Goal: Task Accomplishment & Management: Manage account settings

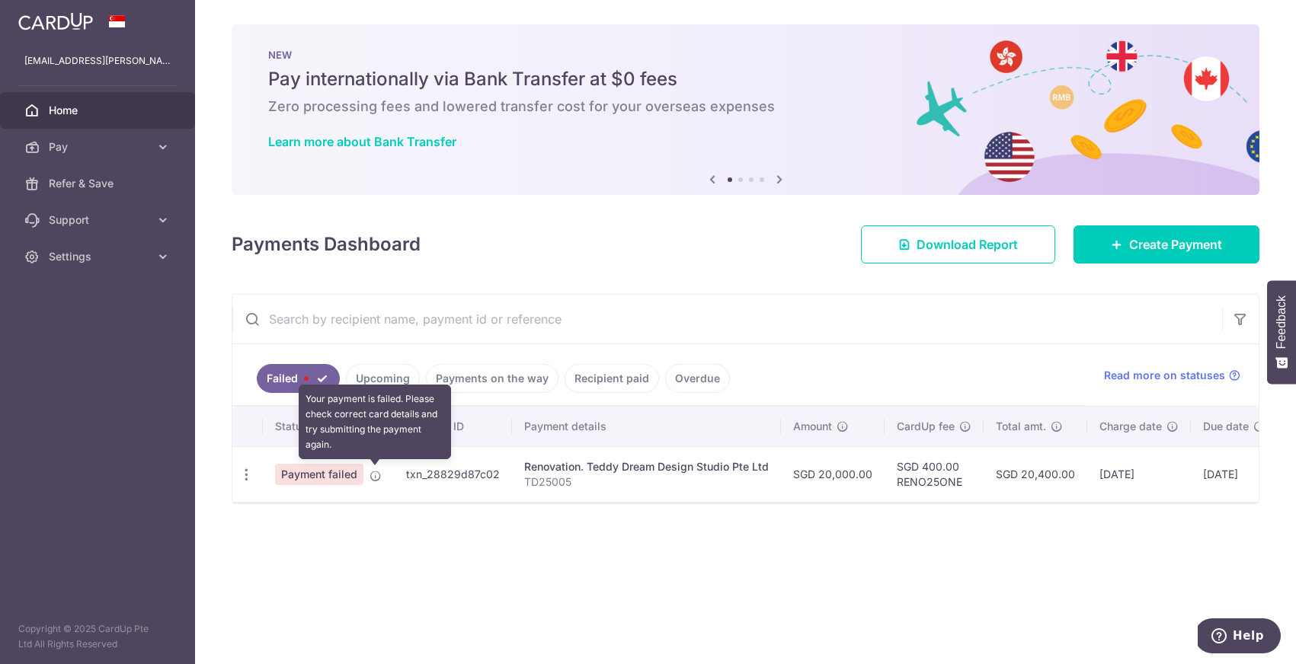
click at [374, 479] on icon at bounding box center [376, 476] width 12 height 12
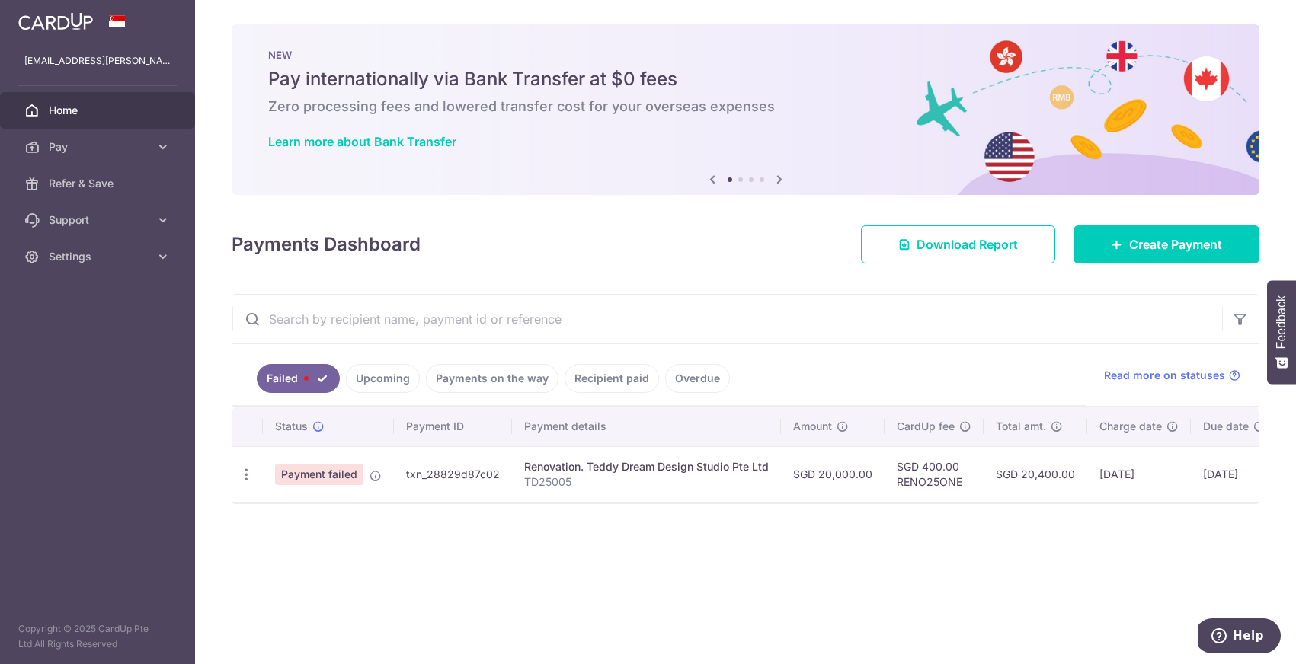
click at [325, 472] on span "Payment failed" at bounding box center [319, 474] width 88 height 21
click at [245, 475] on icon "button" at bounding box center [246, 475] width 16 height 16
click at [293, 515] on span "Update payment" at bounding box center [328, 516] width 104 height 18
radio input "true"
type input "20,000.00"
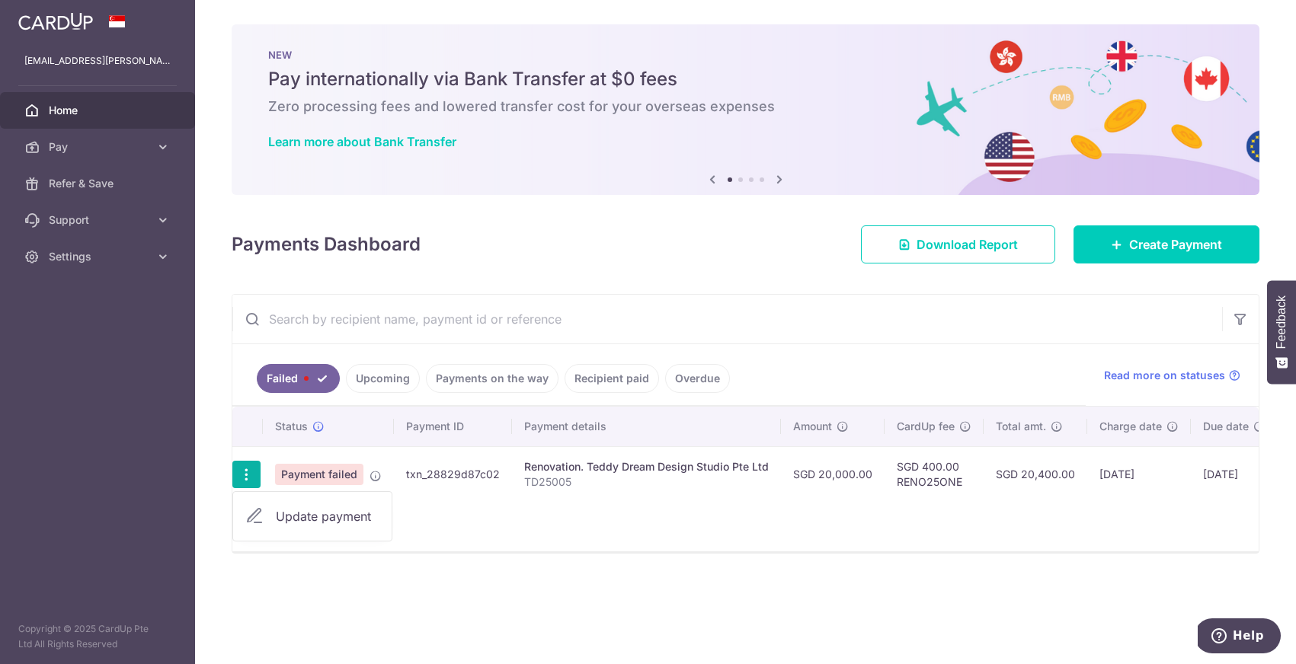
type input "TD25005"
type input "1st payment"
type input "RENO25ONE"
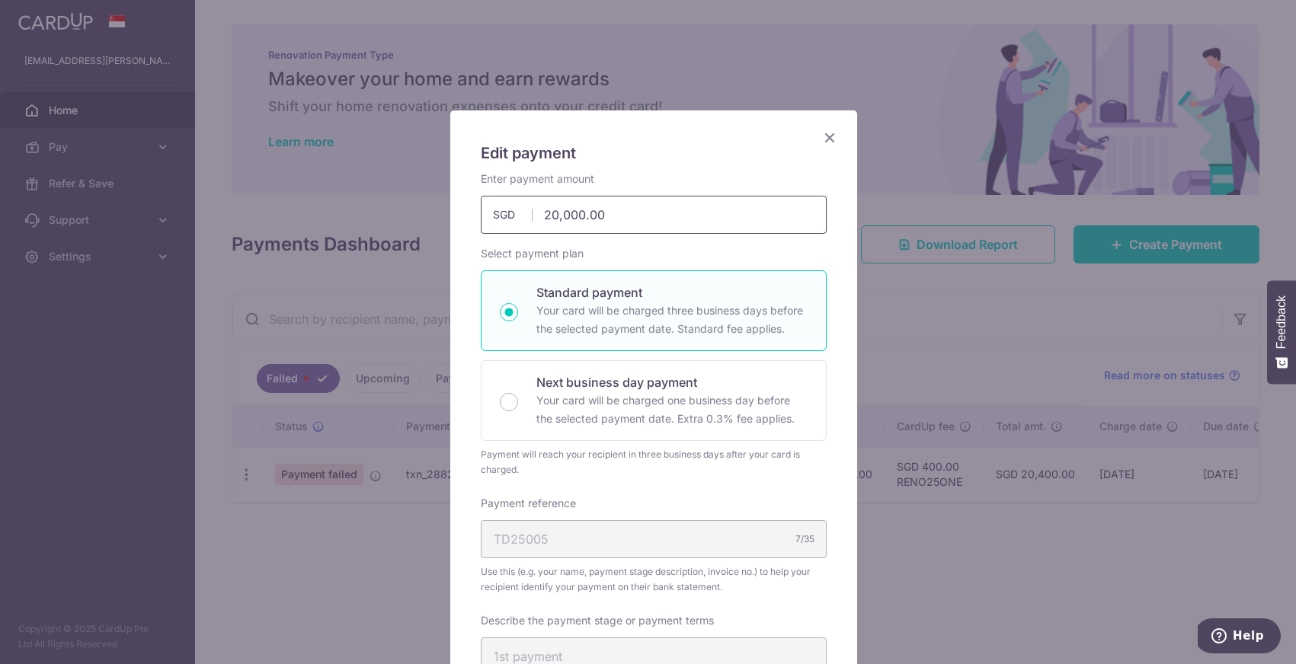
click at [622, 227] on input "20,000.00" at bounding box center [654, 215] width 346 height 38
drag, startPoint x: 623, startPoint y: 218, endPoint x: 499, endPoint y: 208, distance: 124.6
click at [499, 208] on div "20,000.00 20000.00 SGD" at bounding box center [654, 215] width 346 height 38
click at [683, 181] on div "Enter payment amount 19,000.00 19000.00 SGD To change the payment amount, pleas…" at bounding box center [654, 202] width 346 height 62
drag, startPoint x: 711, startPoint y: 220, endPoint x: 533, endPoint y: 216, distance: 177.6
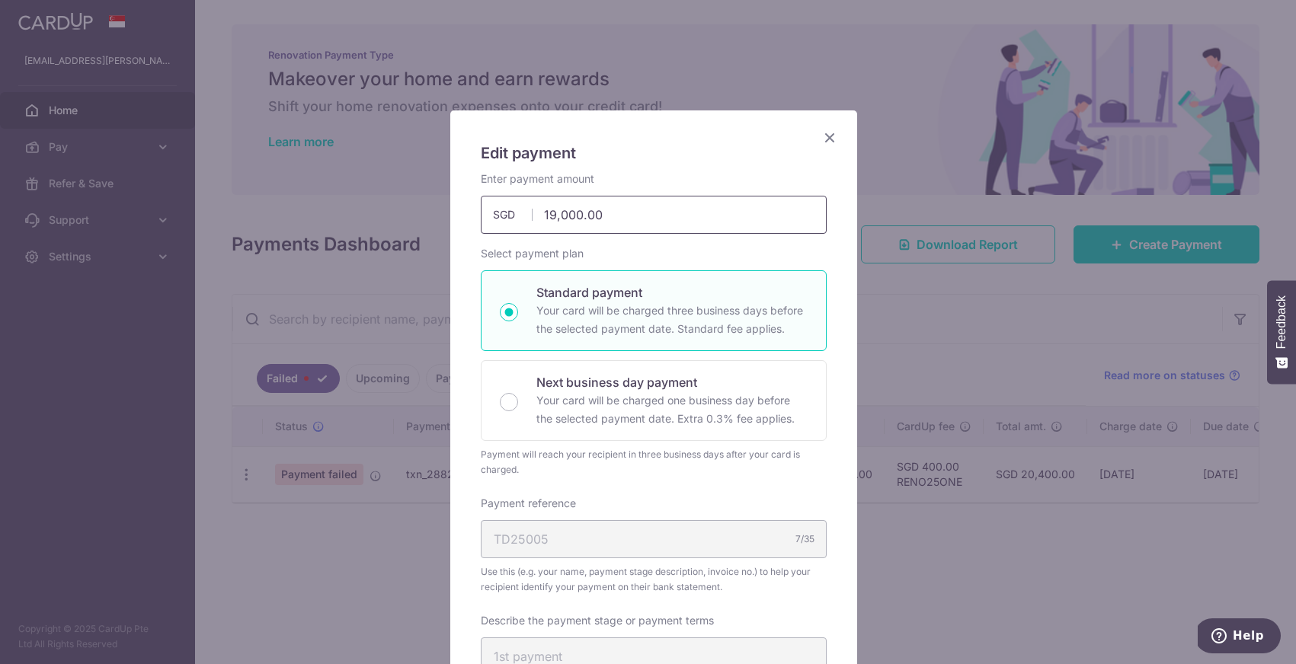
click at [533, 216] on input "19,000.00" at bounding box center [654, 215] width 346 height 38
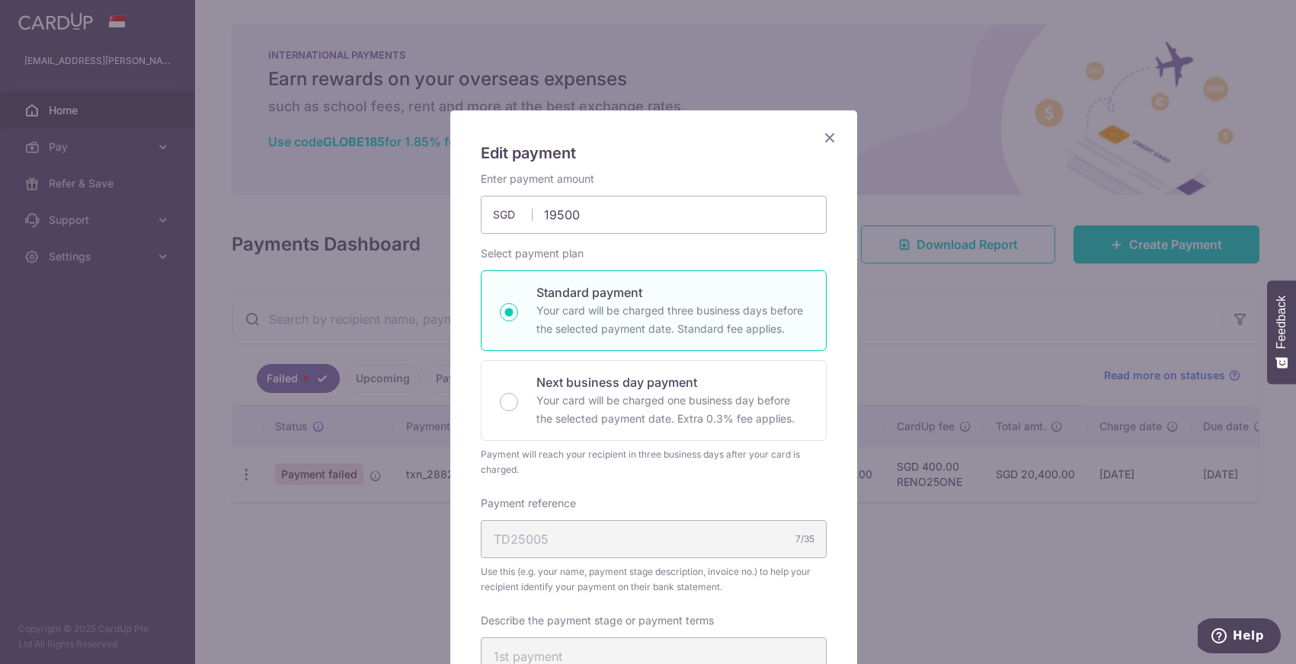
type input "19,500.00"
click at [710, 148] on h5 "Edit payment" at bounding box center [654, 153] width 346 height 24
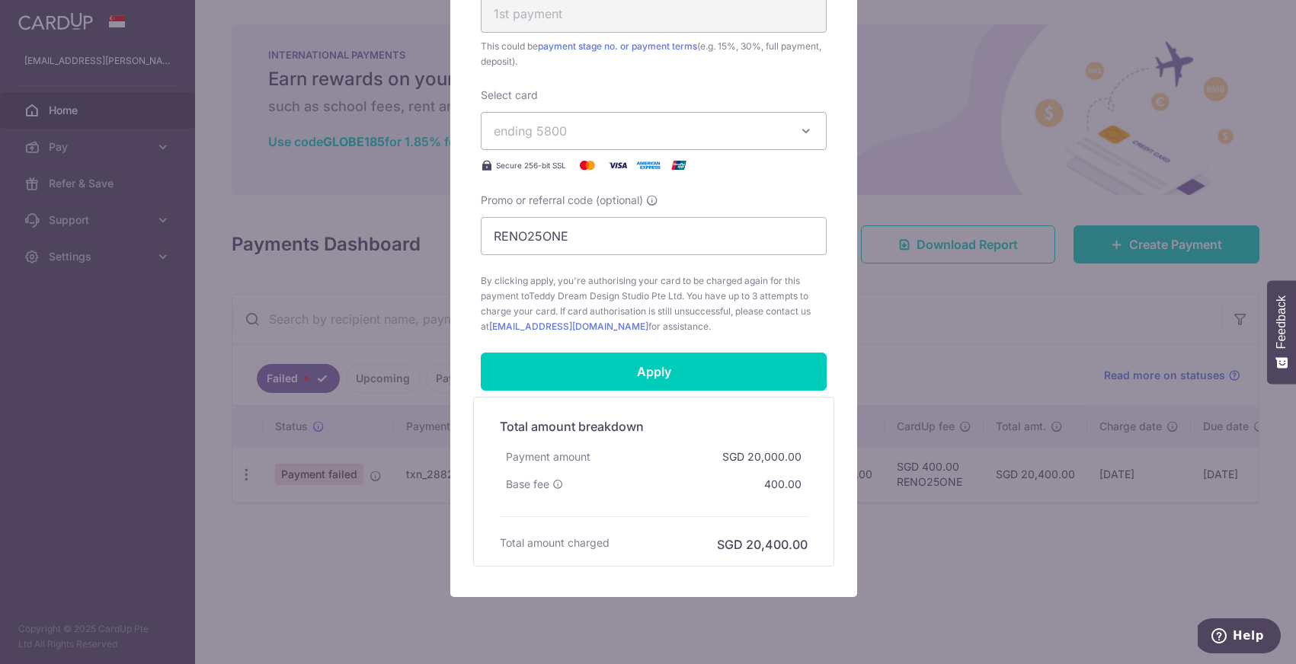
scroll to position [656, 0]
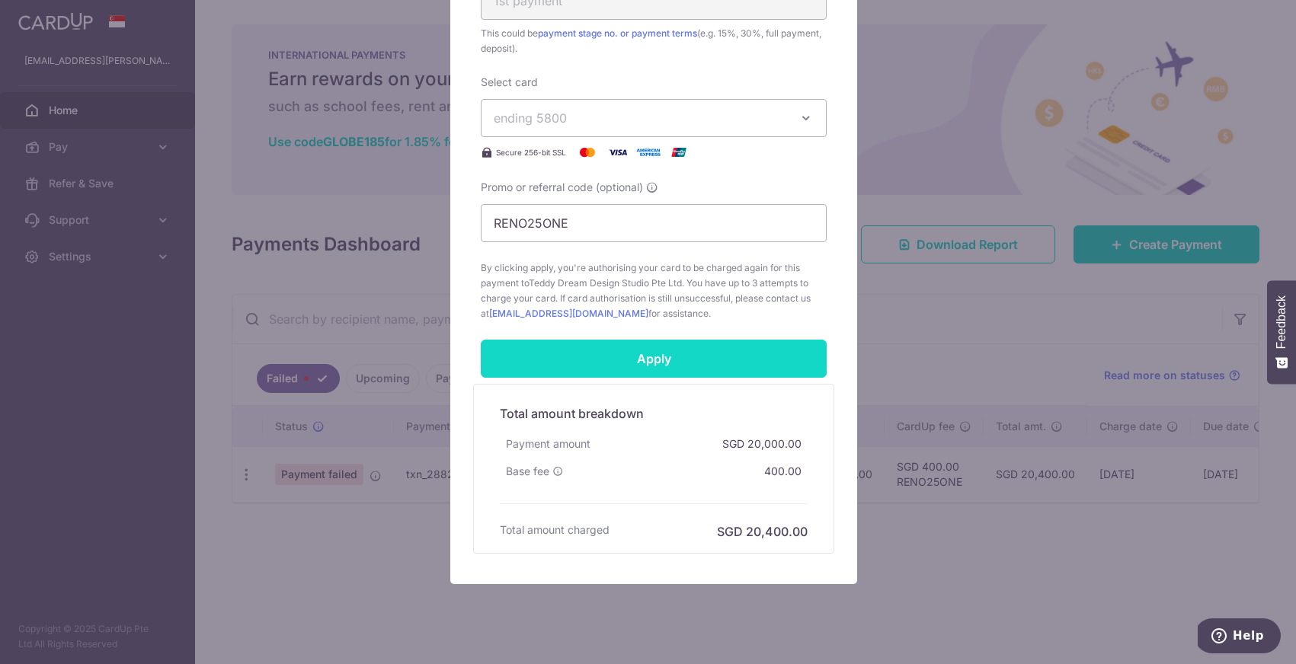
click at [671, 360] on input "Apply" at bounding box center [654, 359] width 346 height 38
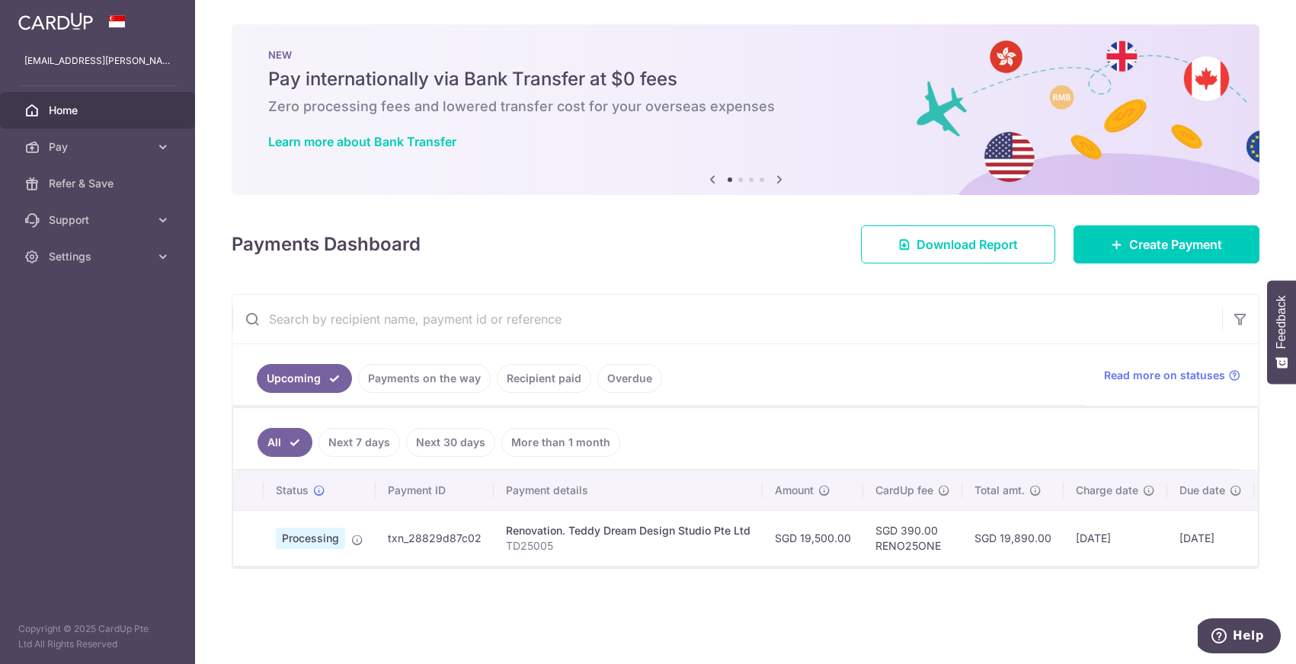
click at [955, 604] on div "× Pause Schedule Pause all future payments in this series Pause just this one p…" at bounding box center [745, 332] width 1101 height 664
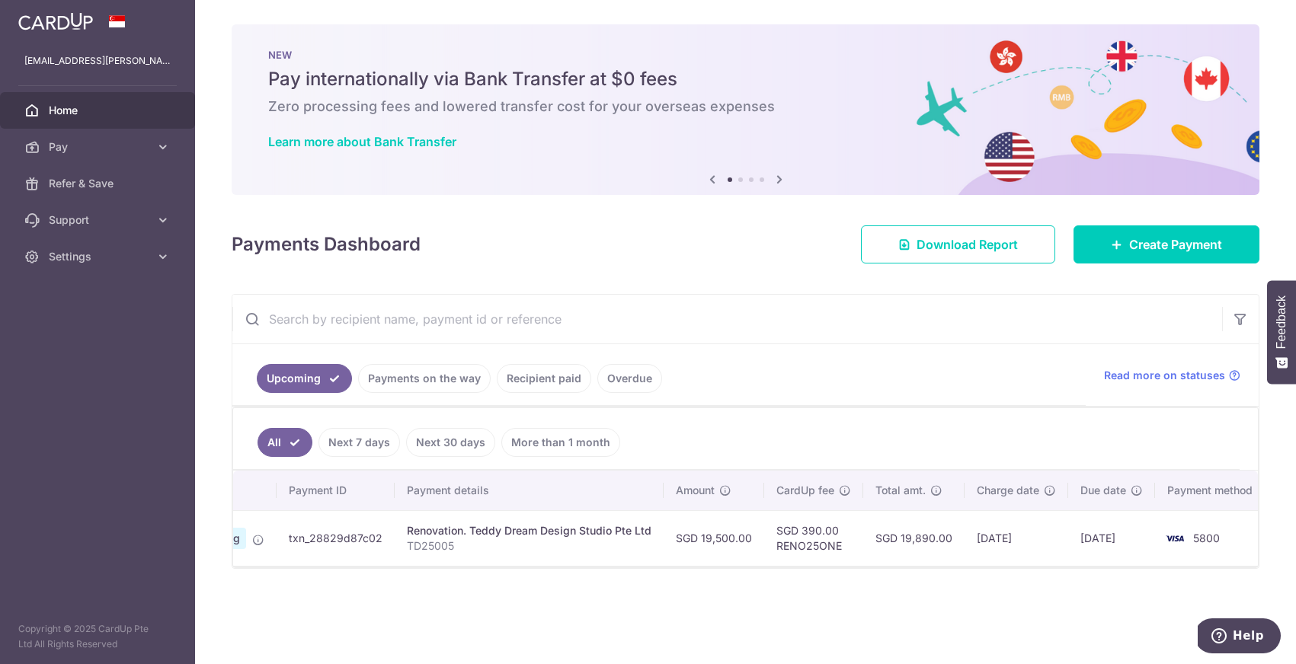
click at [827, 600] on div "× Pause Schedule Pause all future payments in this series Pause just this one p…" at bounding box center [745, 332] width 1101 height 664
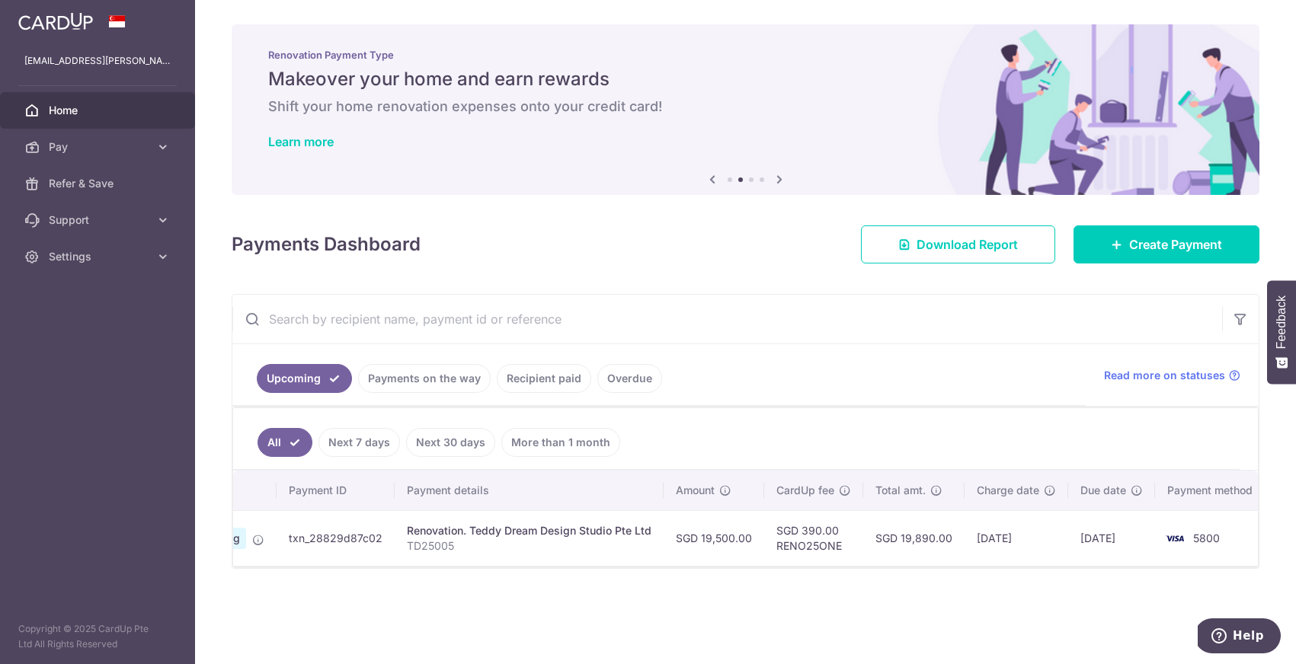
scroll to position [0, 0]
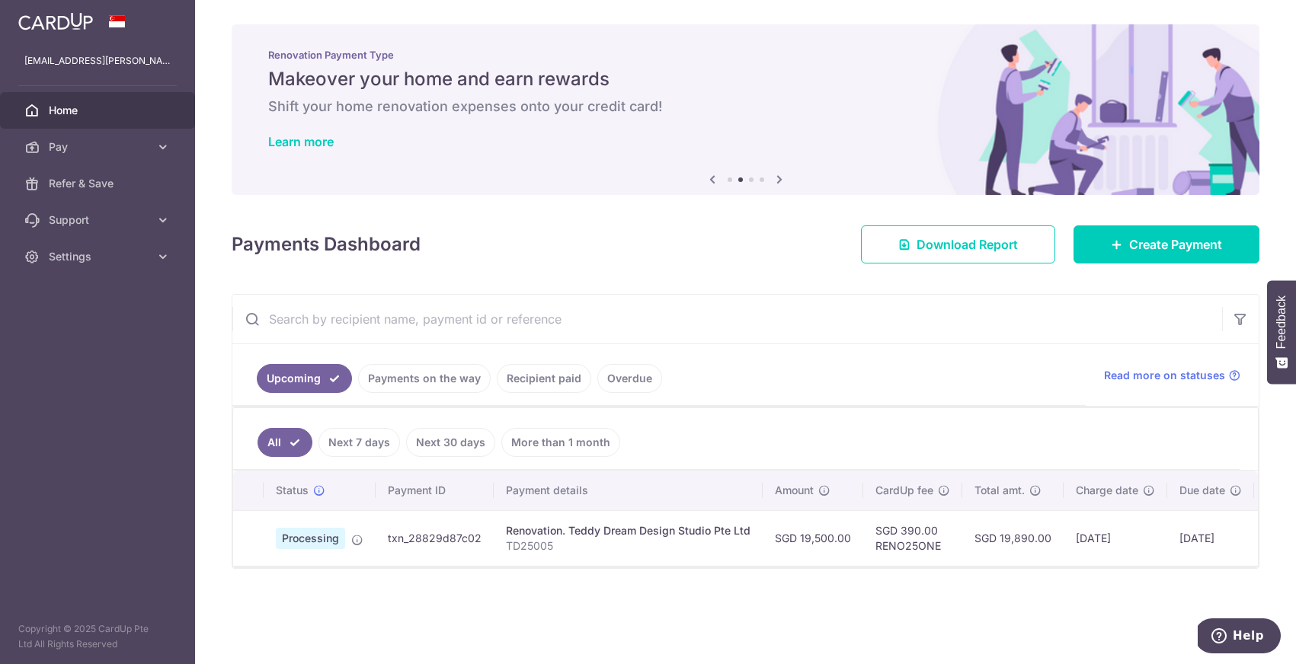
click at [598, 620] on div "× Pause Schedule Pause all future payments in this series Pause just this one p…" at bounding box center [745, 332] width 1101 height 664
click at [597, 619] on div "× Pause Schedule Pause all future payments in this series Pause just this one p…" at bounding box center [745, 332] width 1101 height 664
click at [358, 542] on icon at bounding box center [357, 540] width 12 height 12
click at [382, 586] on div "× Pause Schedule Pause all future payments in this series Pause just this one p…" at bounding box center [745, 332] width 1101 height 664
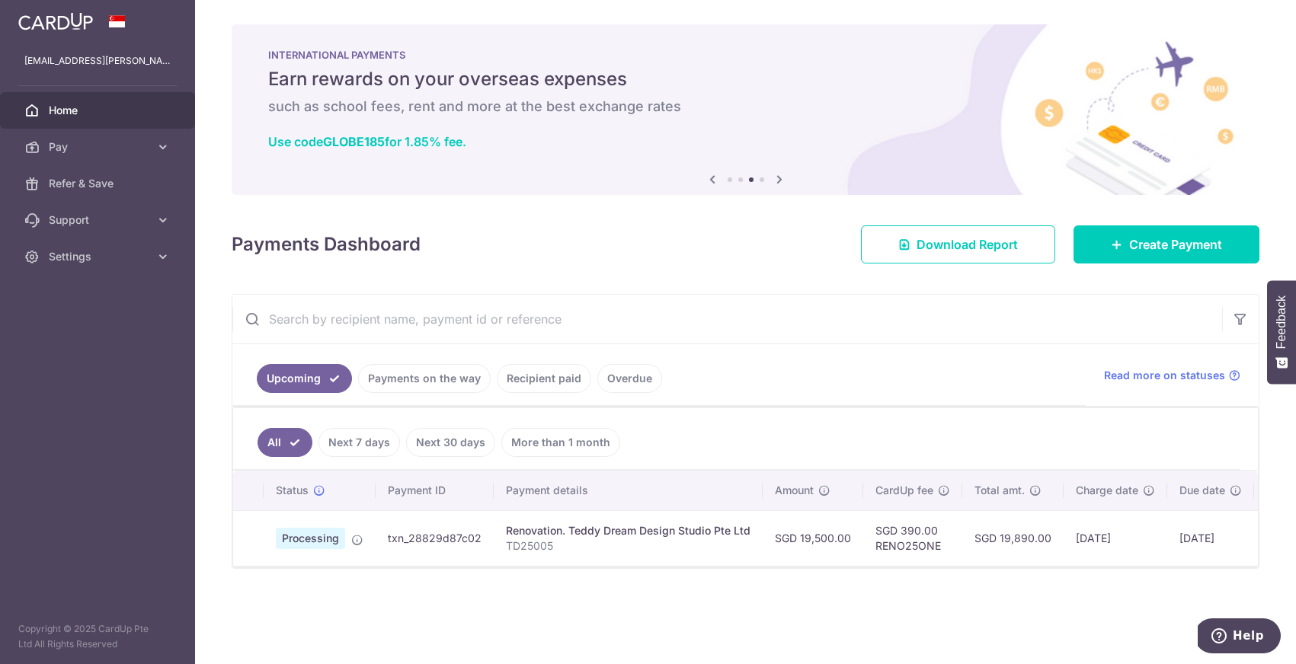
click at [382, 568] on div at bounding box center [745, 567] width 1025 height 2
click at [403, 594] on div "× Pause Schedule Pause all future payments in this series Pause just this one p…" at bounding box center [745, 332] width 1101 height 664
click at [164, 146] on icon at bounding box center [162, 146] width 15 height 15
